Goal: Task Accomplishment & Management: Complete application form

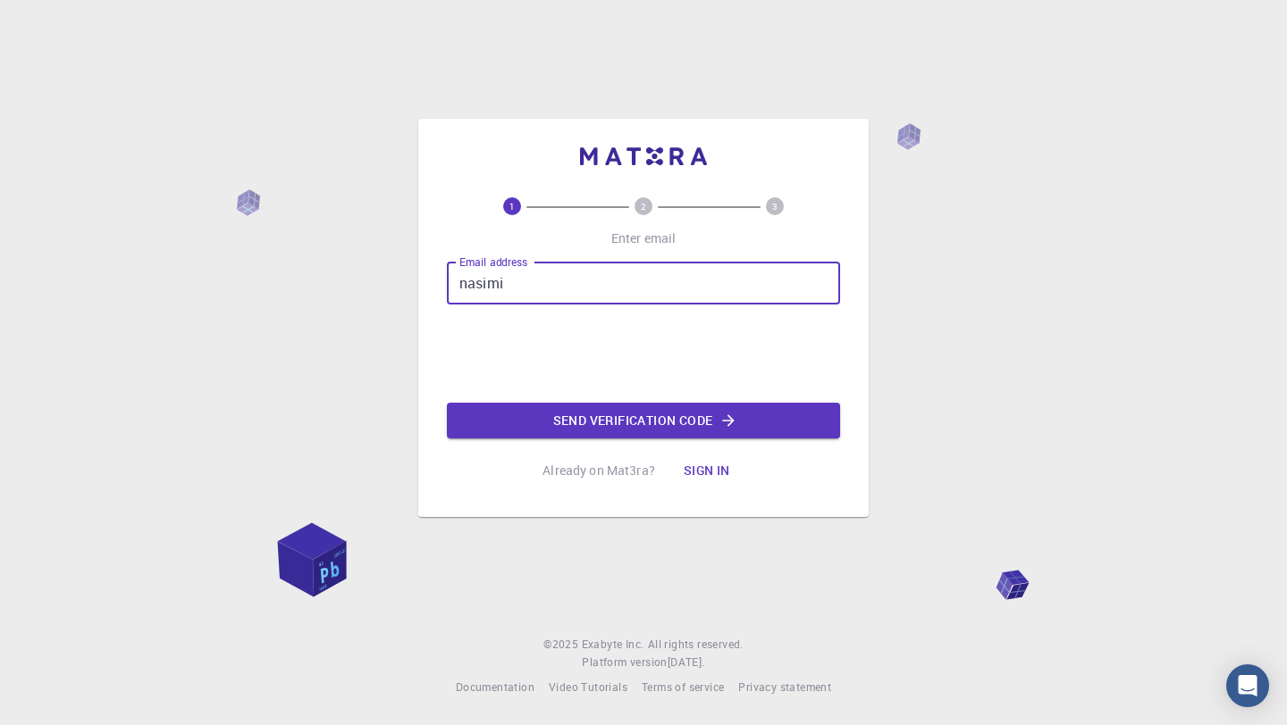
type input "[EMAIL_ADDRESS][DOMAIN_NAME]"
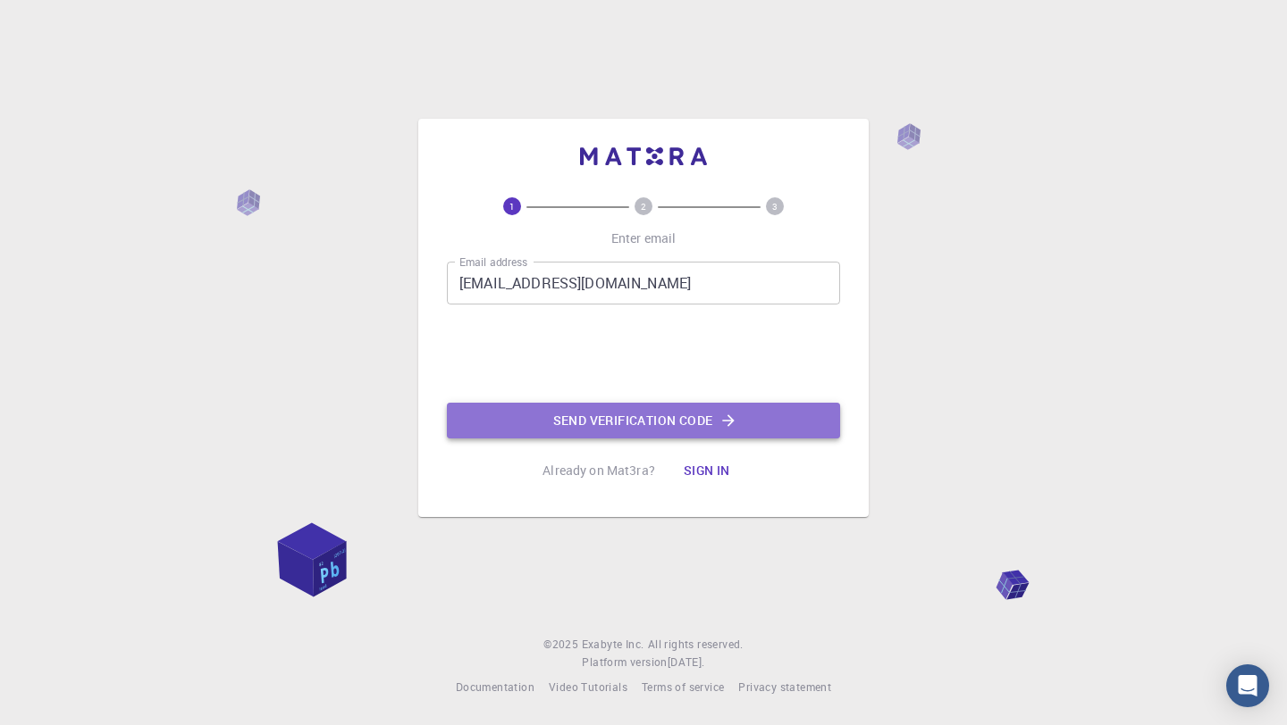
click at [577, 415] on button "Send verification code" at bounding box center [643, 421] width 393 height 36
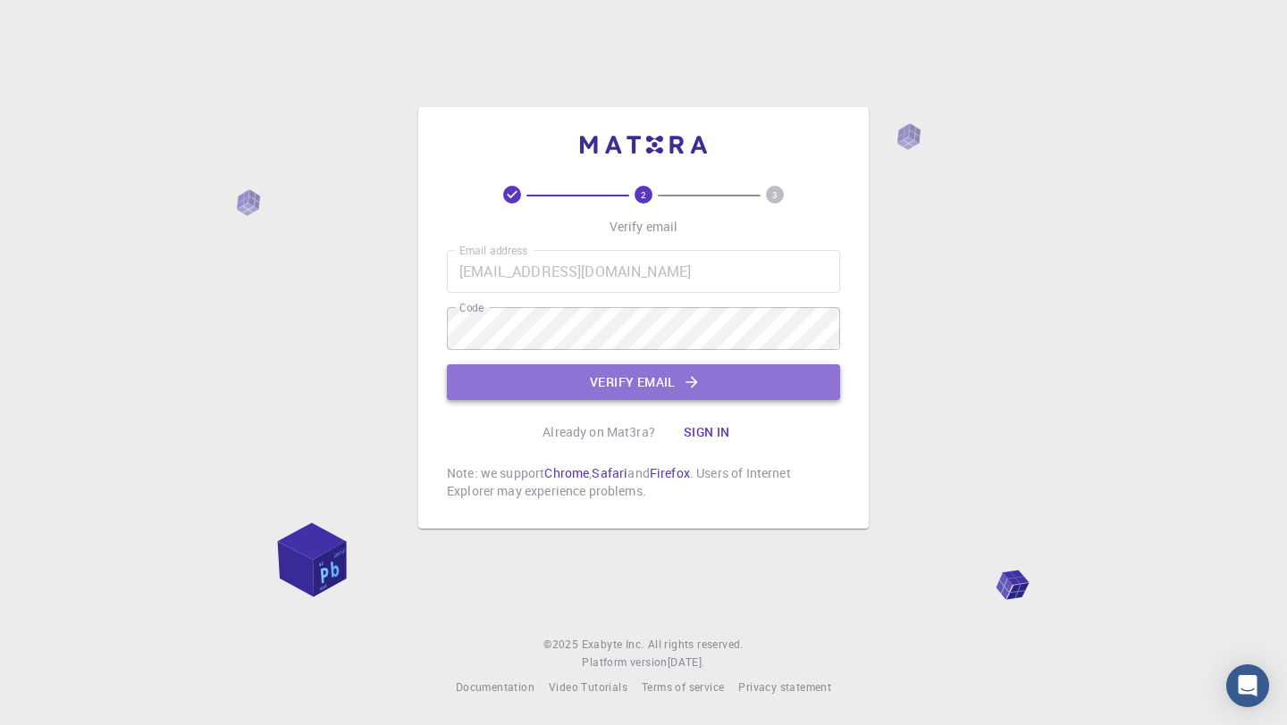
click at [632, 390] on button "Verify email" at bounding box center [643, 383] width 393 height 36
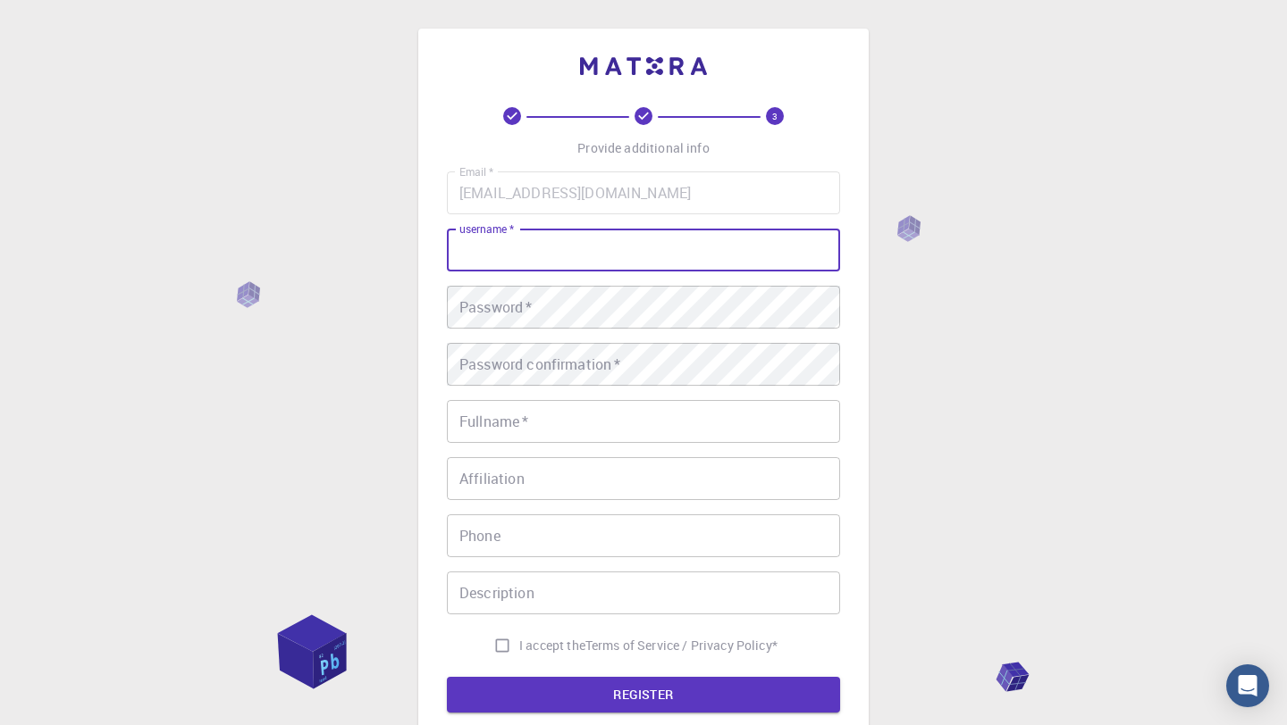
click at [585, 267] on input "username   *" at bounding box center [643, 250] width 393 height 43
click at [583, 258] on input "username   *" at bounding box center [643, 250] width 393 height 43
type input "[PERSON_NAME]"
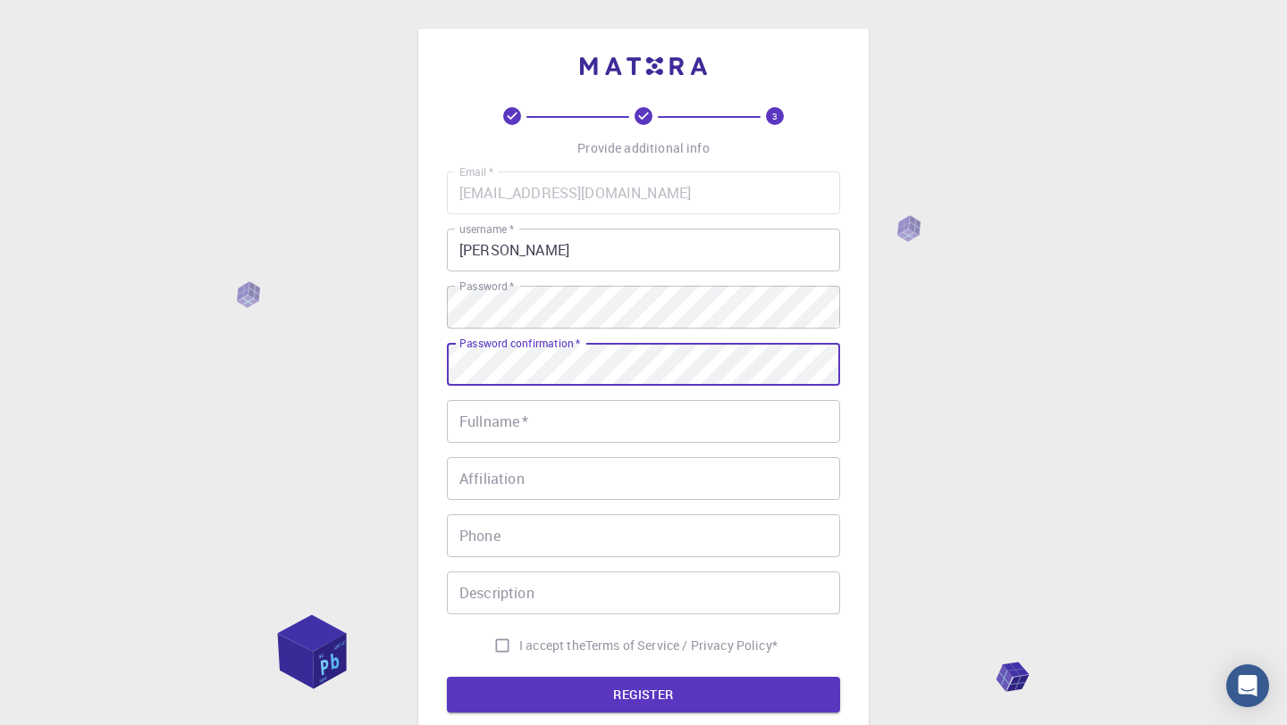
click at [512, 425] on input "Fullname   *" at bounding box center [643, 421] width 393 height 43
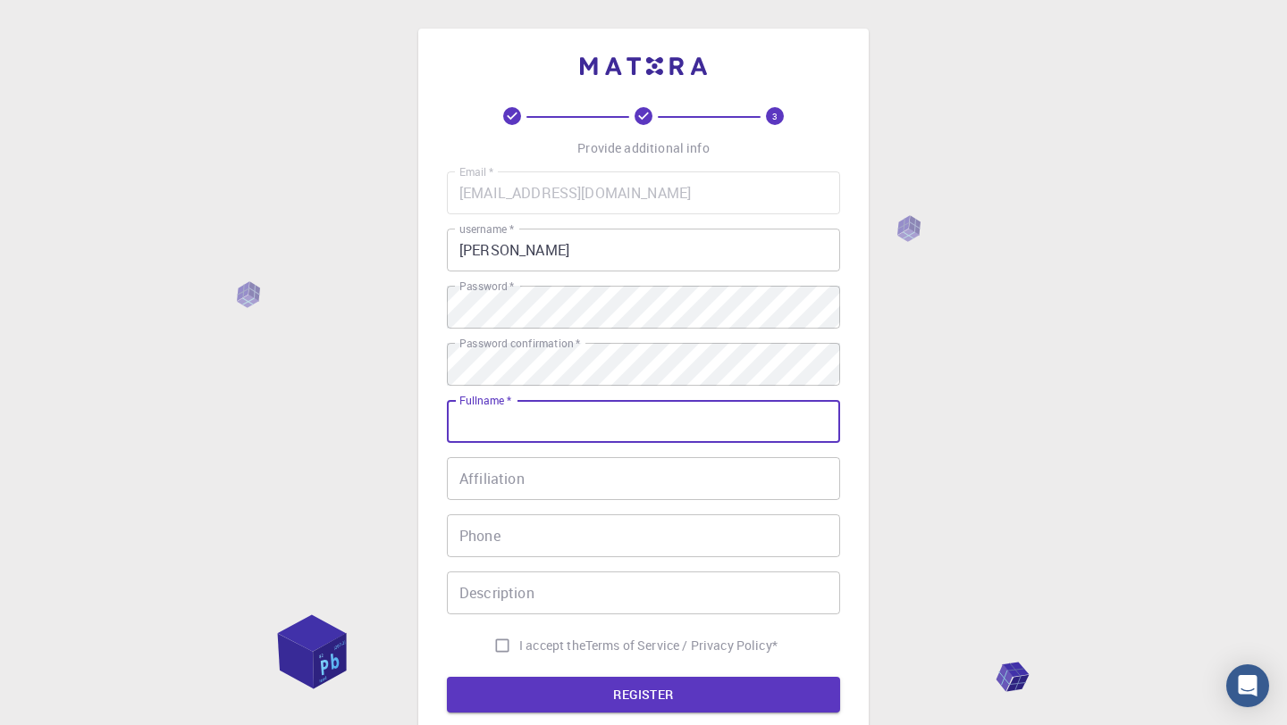
type input "[PERSON_NAME] asl"
type input "05314232501"
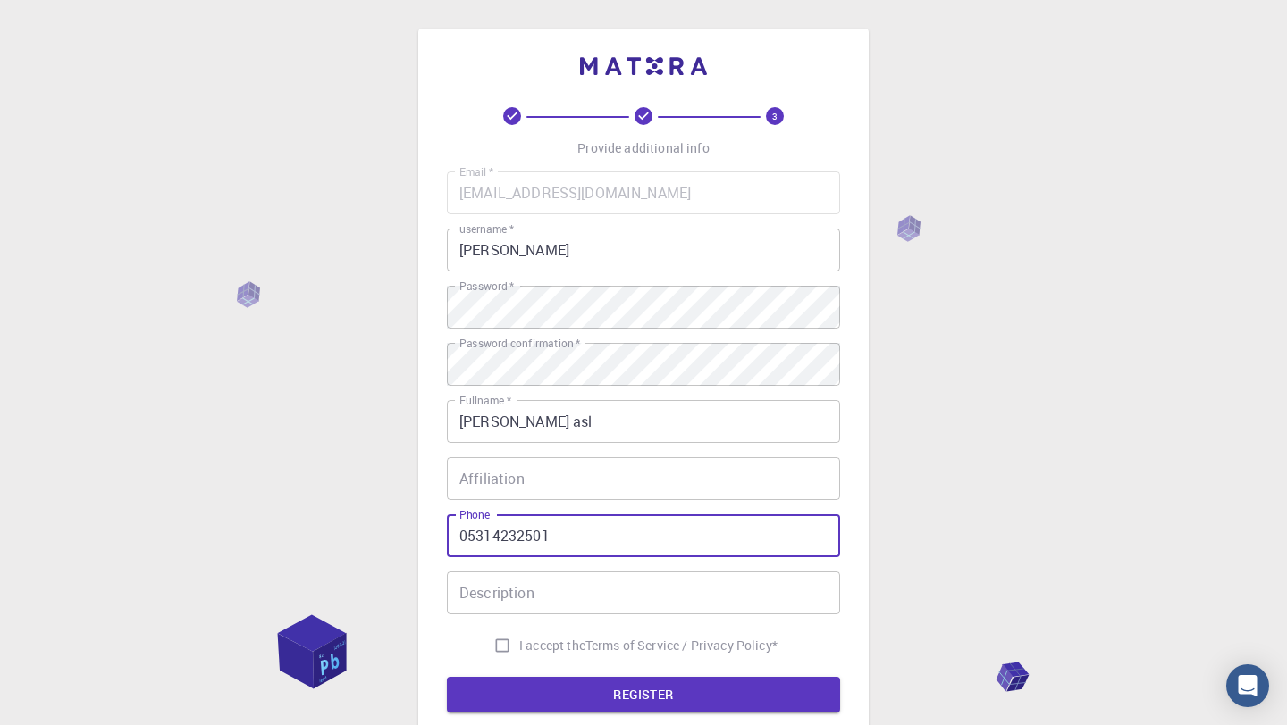
drag, startPoint x: 553, startPoint y: 542, endPoint x: 452, endPoint y: 522, distance: 103.0
click at [452, 522] on input "05314232501" at bounding box center [643, 536] width 393 height 43
click at [406, 533] on div "3 Provide additional info Email   * [EMAIL_ADDRESS][DOMAIN_NAME] Email   * user…" at bounding box center [643, 455] width 1287 height 910
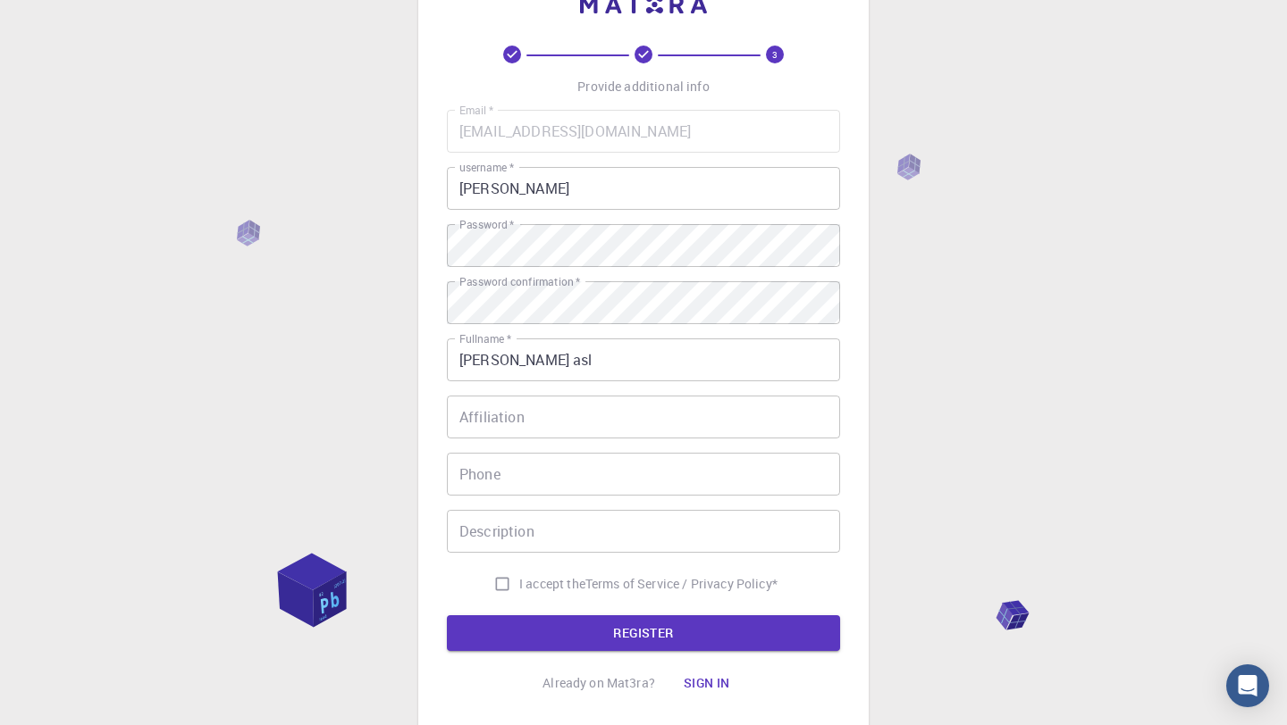
scroll to position [77, 0]
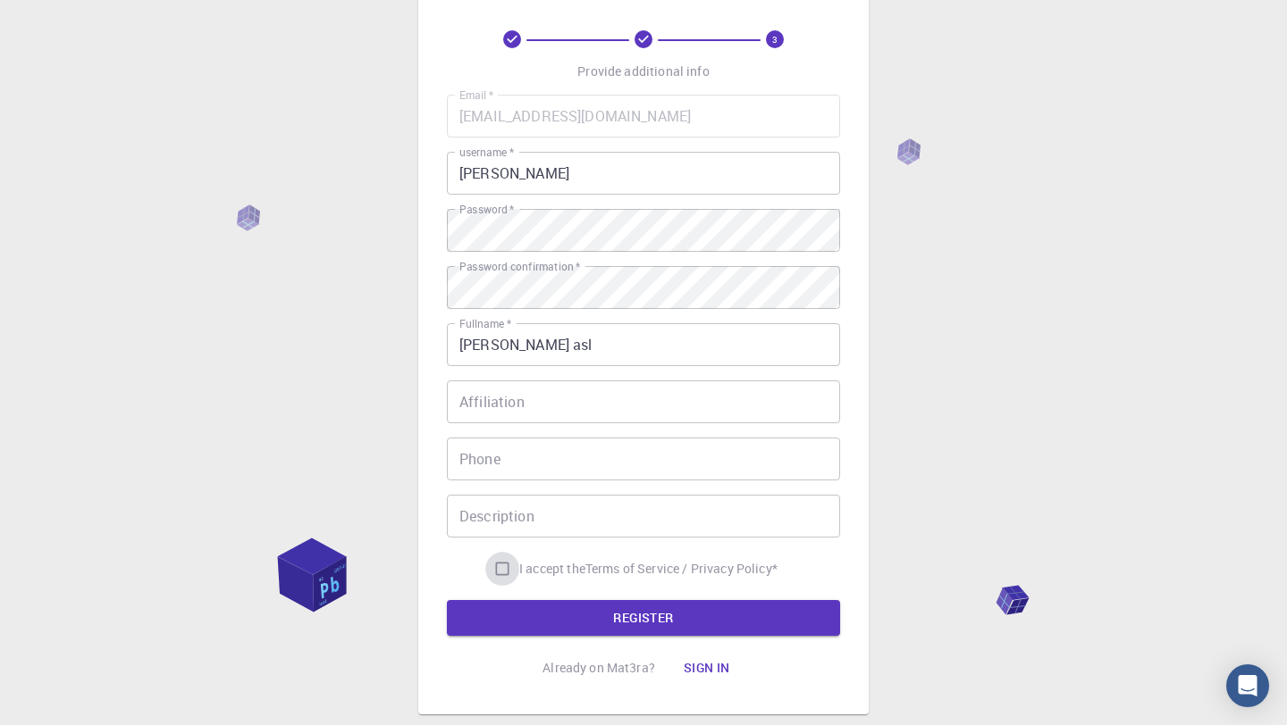
click at [491, 572] on input "I accept the Terms of Service / Privacy Policy *" at bounding box center [502, 569] width 34 height 34
checkbox input "true"
click at [549, 611] on button "REGISTER" at bounding box center [643, 618] width 393 height 36
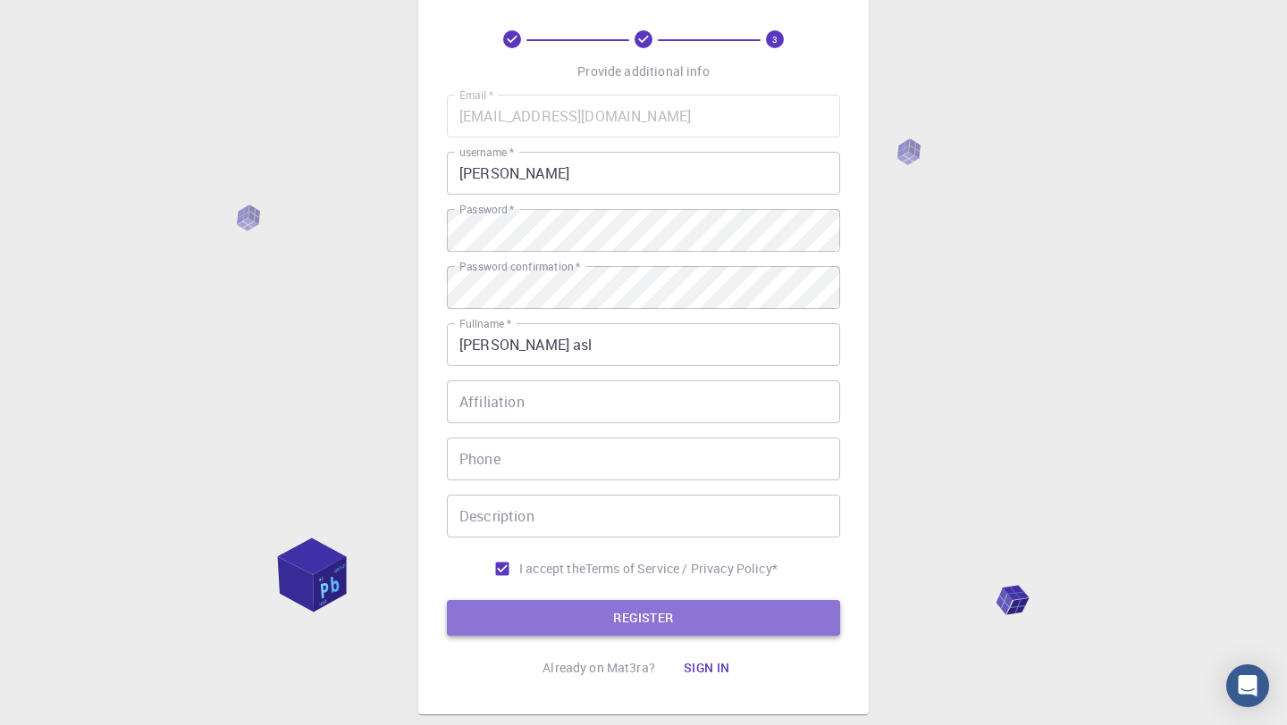
click at [606, 602] on button "REGISTER" at bounding box center [643, 618] width 393 height 36
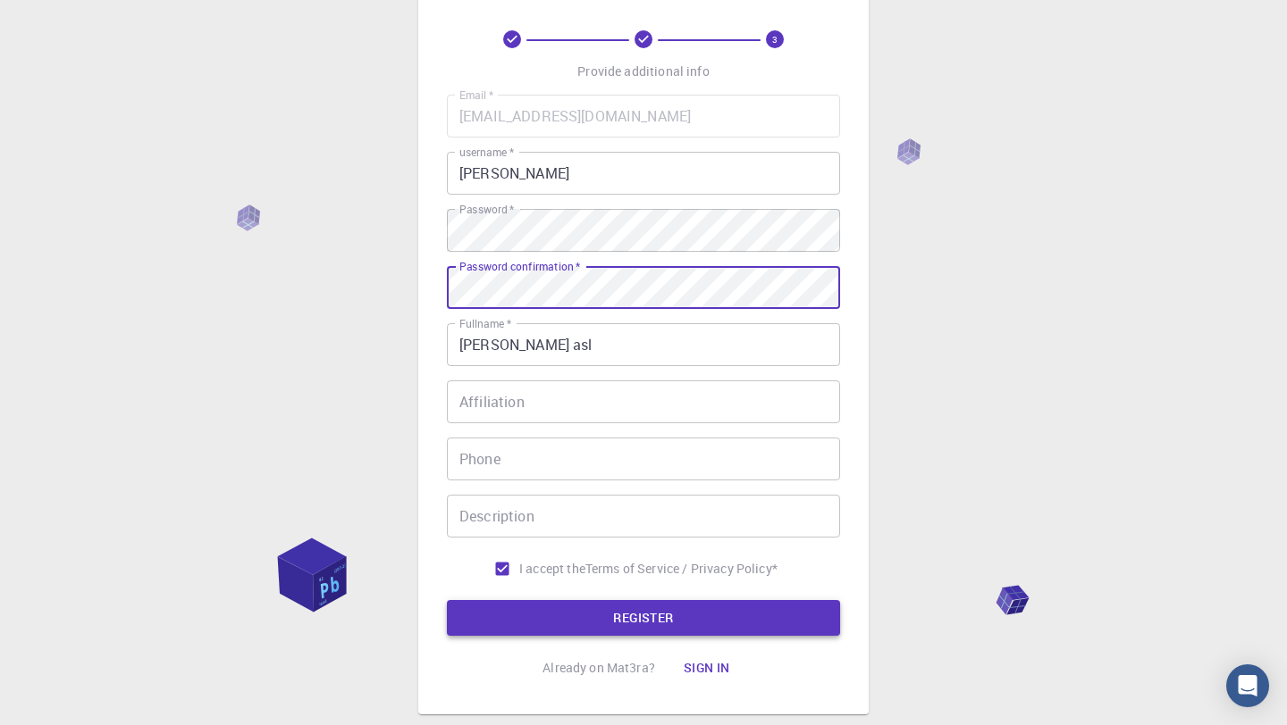
click at [625, 625] on button "REGISTER" at bounding box center [643, 618] width 393 height 36
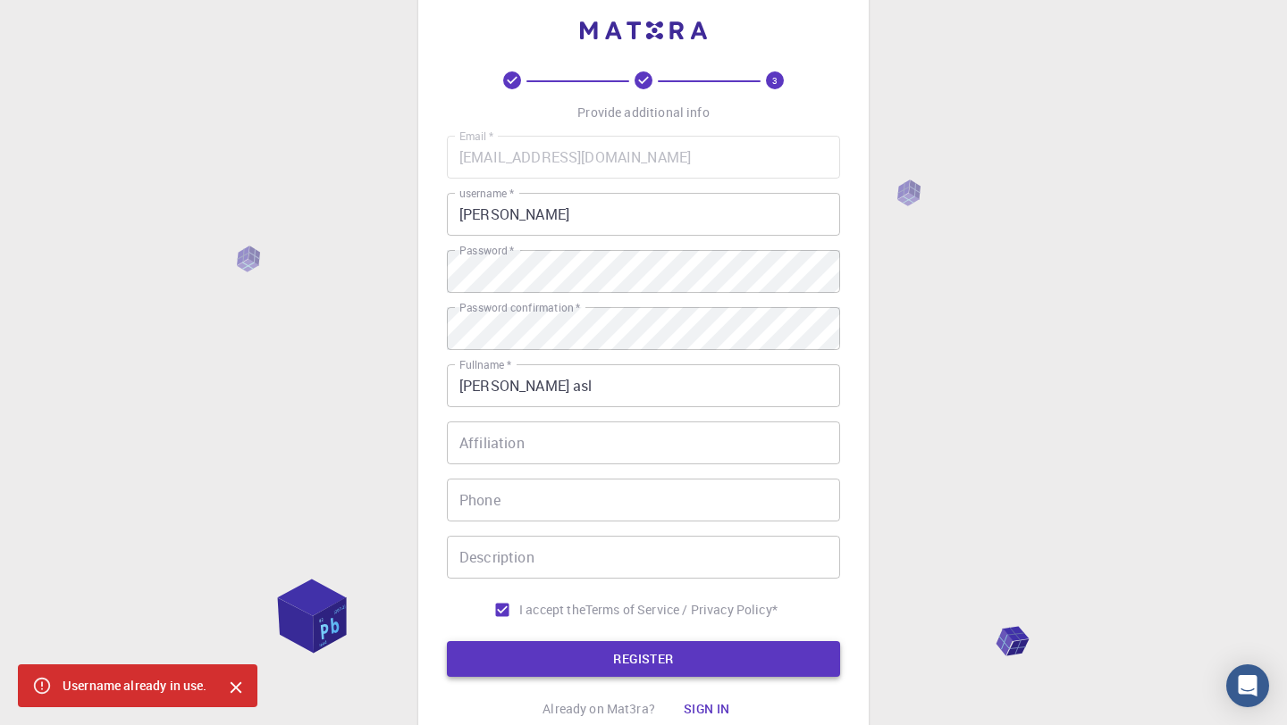
scroll to position [0, 0]
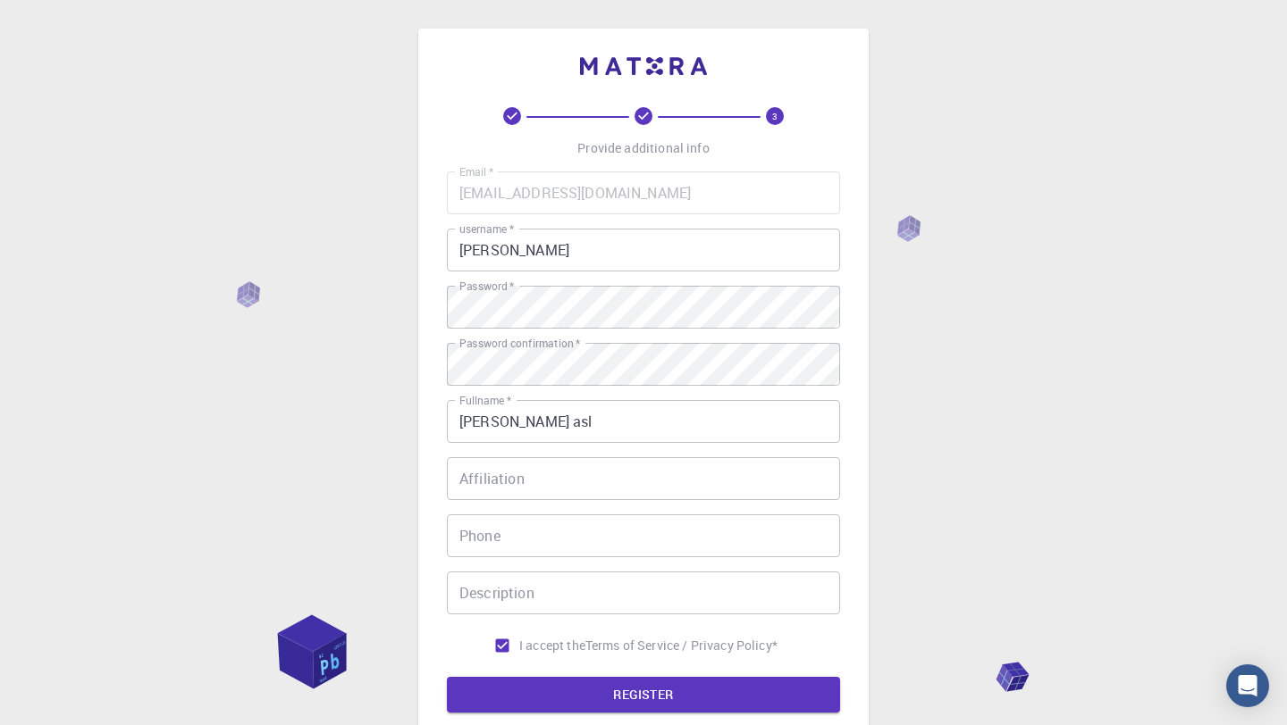
click at [527, 256] on input "[PERSON_NAME]" at bounding box center [643, 250] width 393 height 43
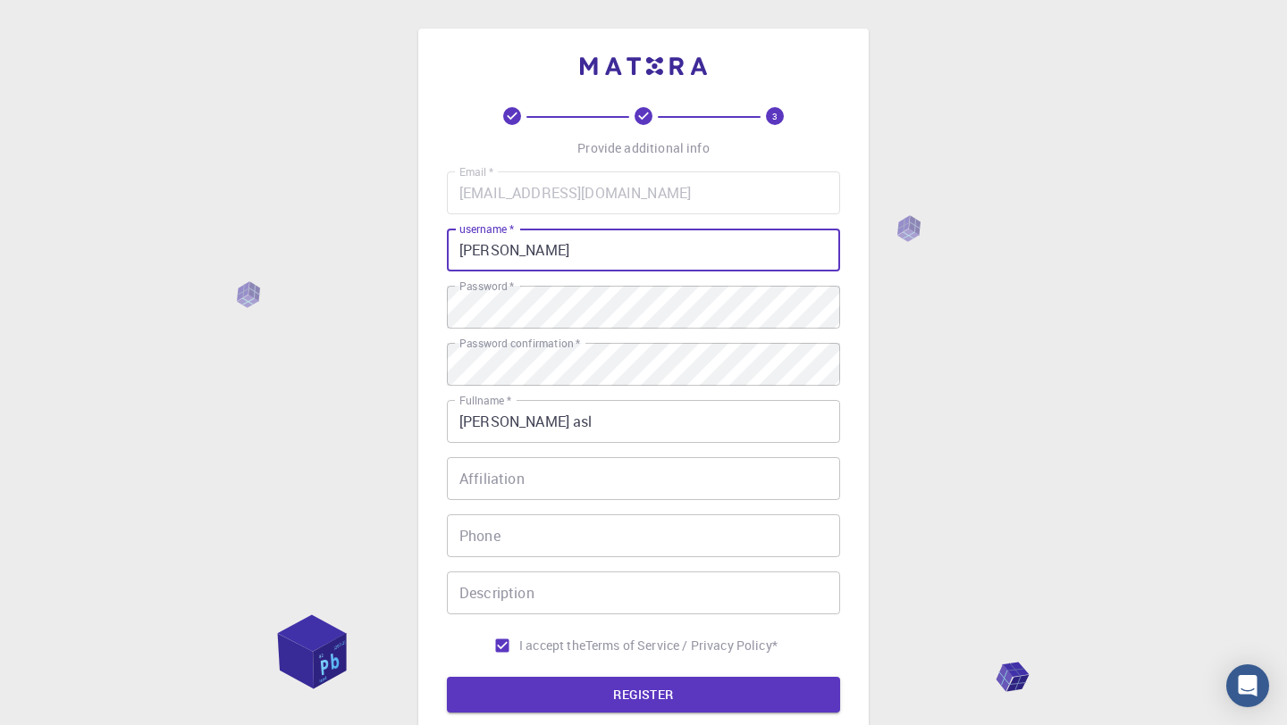
click at [527, 256] on input "[PERSON_NAME]" at bounding box center [643, 250] width 393 height 43
type input "nasimisp"
click at [575, 695] on button "REGISTER" at bounding box center [643, 695] width 393 height 36
